Goal: Find specific page/section

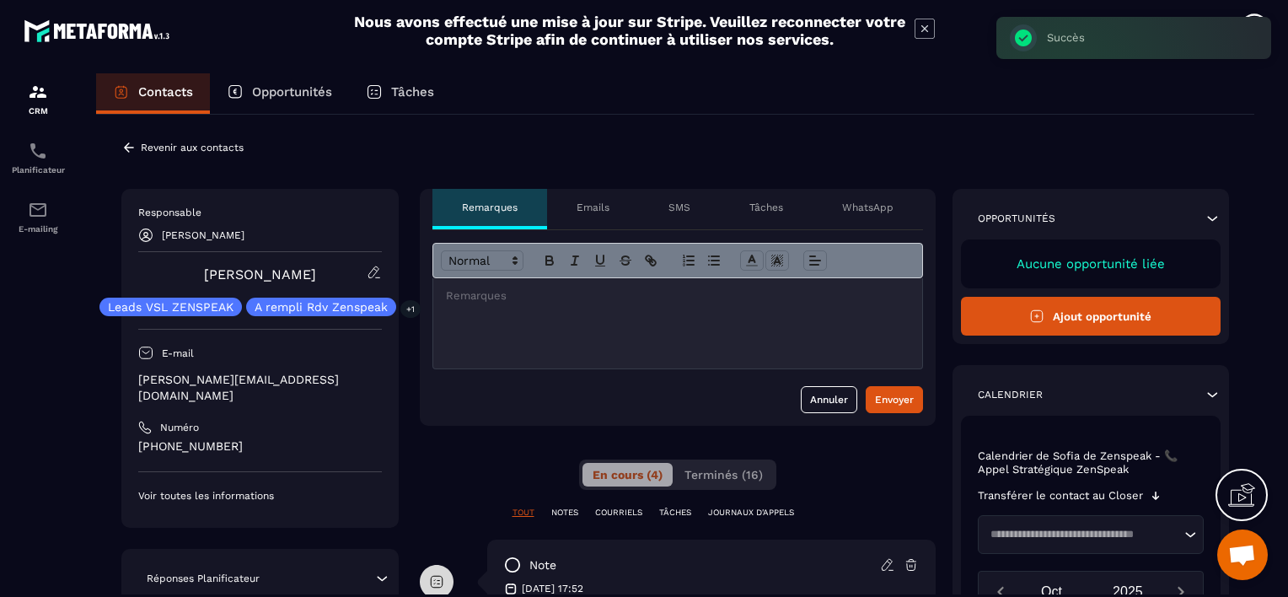
click at [141, 148] on p "Revenir aux contacts" at bounding box center [192, 148] width 103 height 12
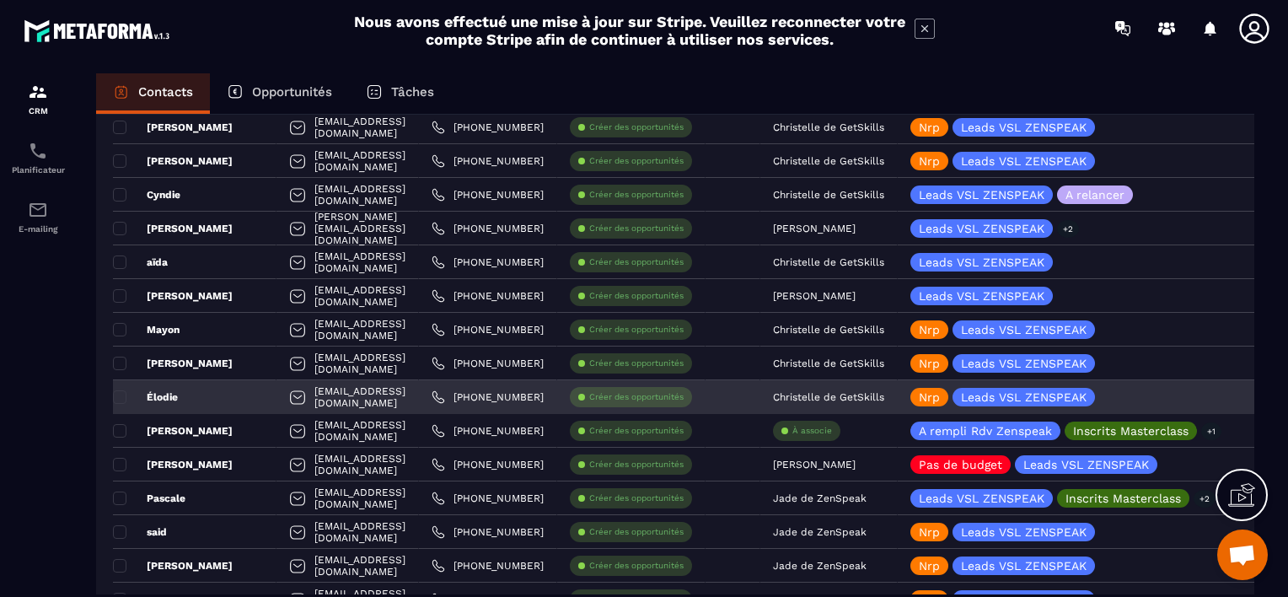
scroll to position [1264, 0]
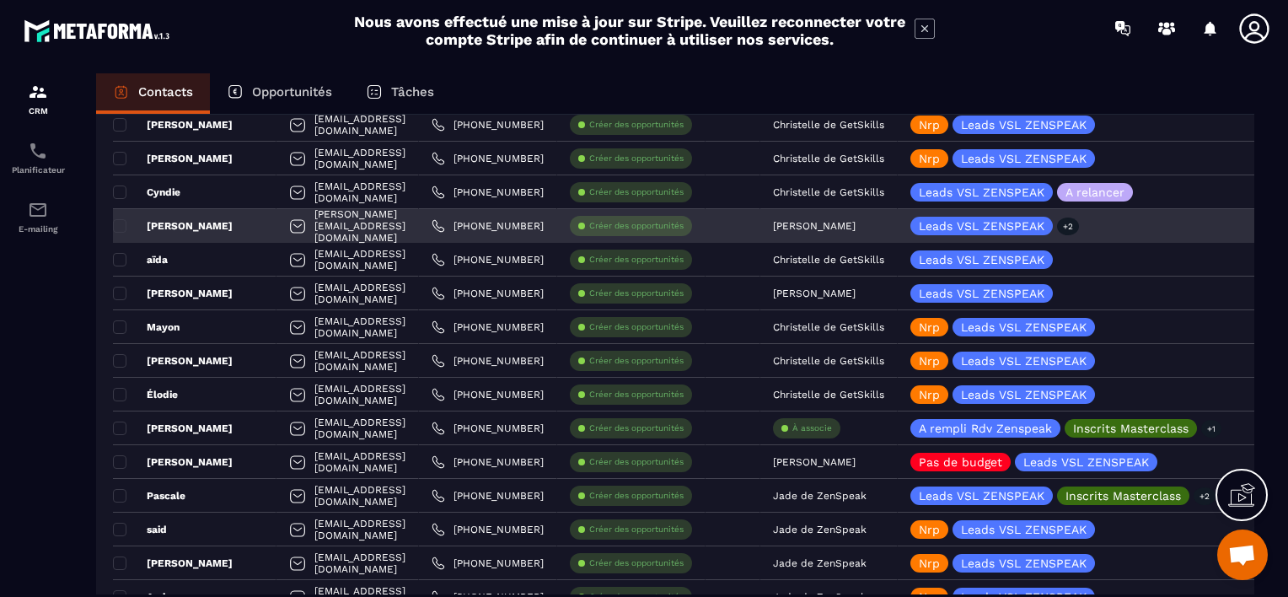
drag, startPoint x: 906, startPoint y: 225, endPoint x: 876, endPoint y: 224, distance: 30.4
drag, startPoint x: 876, startPoint y: 224, endPoint x: 856, endPoint y: 220, distance: 19.8
click at [856, 220] on div "[PERSON_NAME]" at bounding box center [828, 226] width 137 height 34
click at [856, 220] on p "[PERSON_NAME]" at bounding box center [814, 226] width 83 height 12
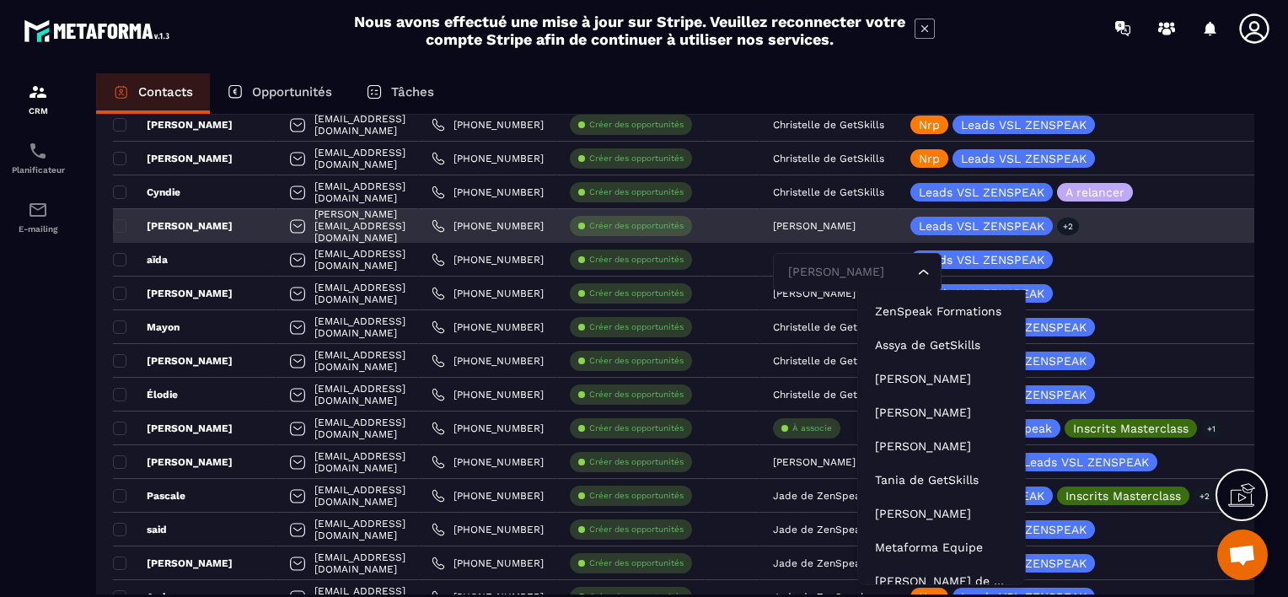
click at [909, 271] on input "Search for option" at bounding box center [849, 272] width 130 height 19
type input "***"
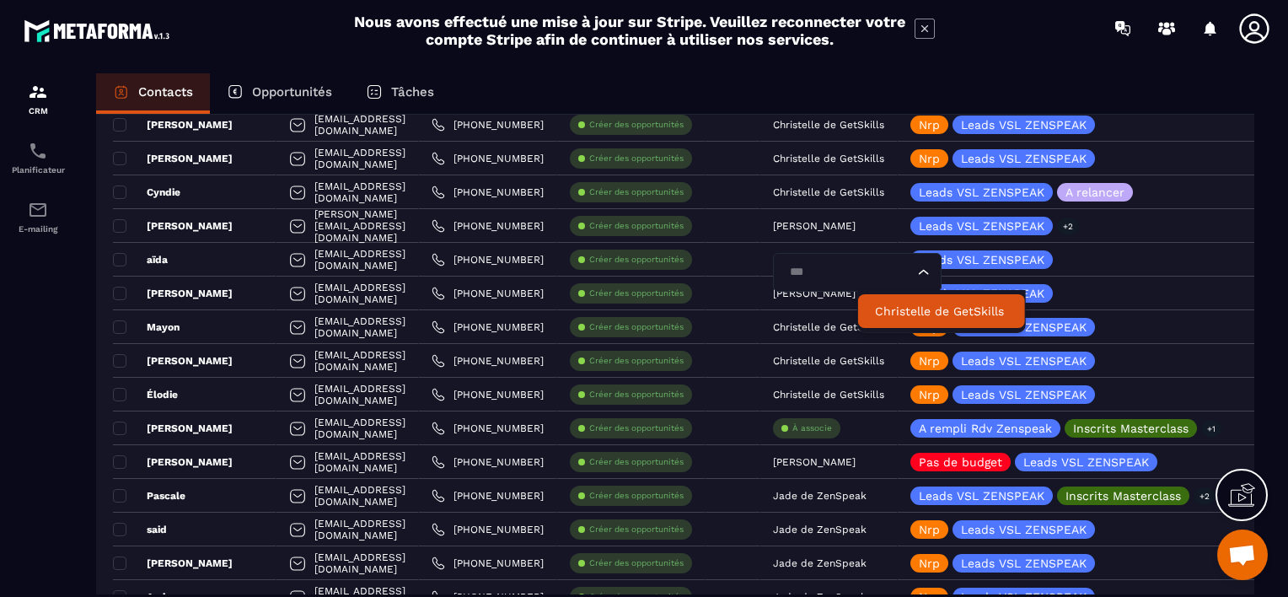
click at [906, 308] on p "Christelle de GetSkills" at bounding box center [941, 311] width 133 height 17
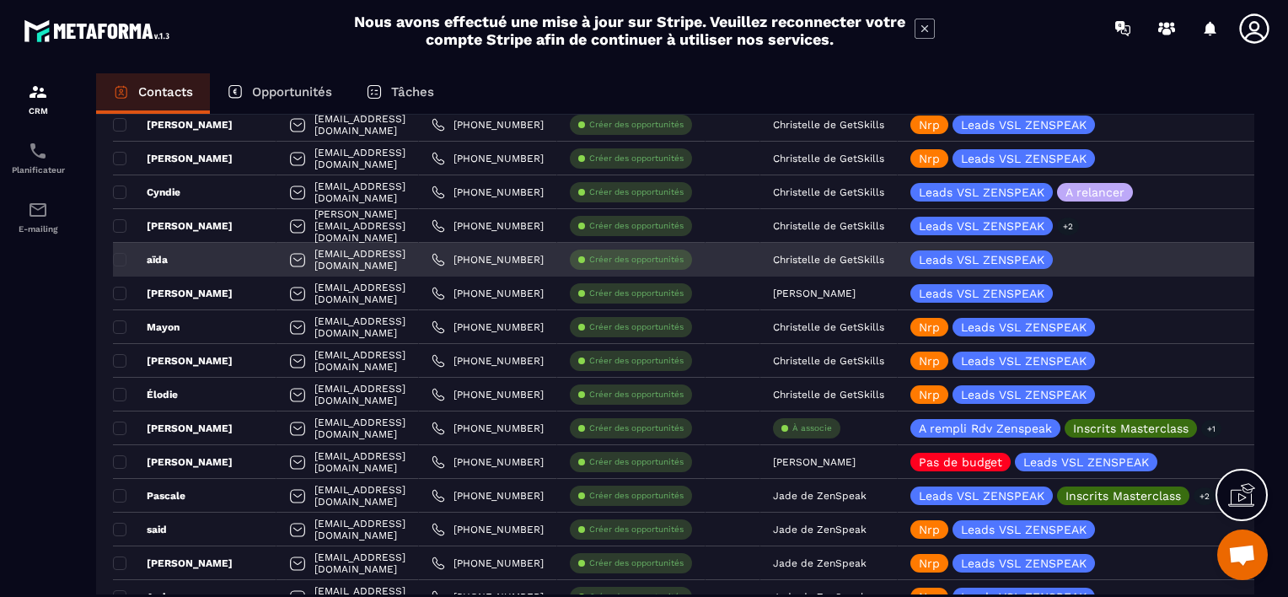
click at [189, 253] on div "aïda" at bounding box center [195, 260] width 164 height 34
